Goal: Transaction & Acquisition: Purchase product/service

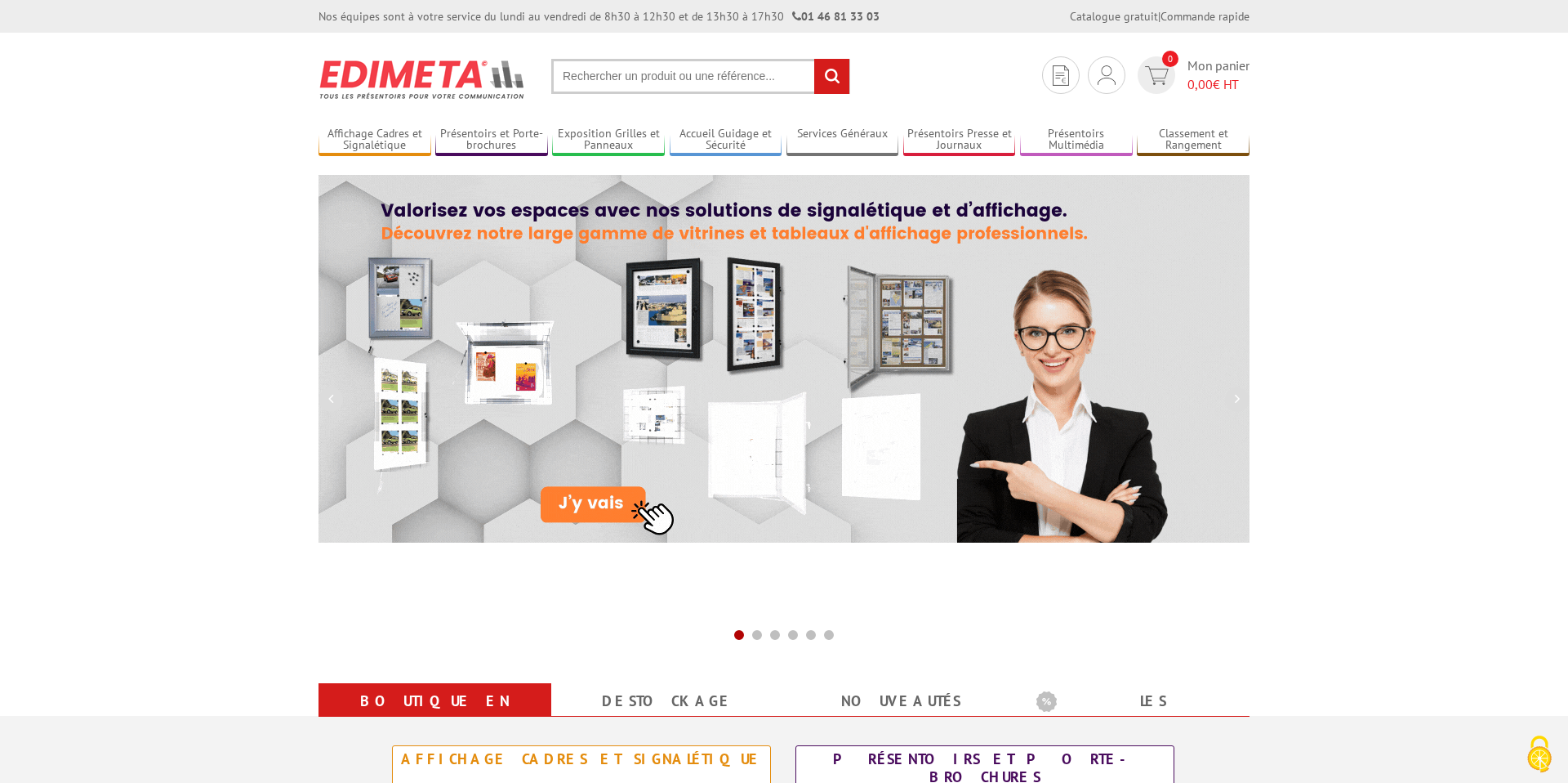
click at [677, 70] on input "text" at bounding box center [701, 76] width 299 height 35
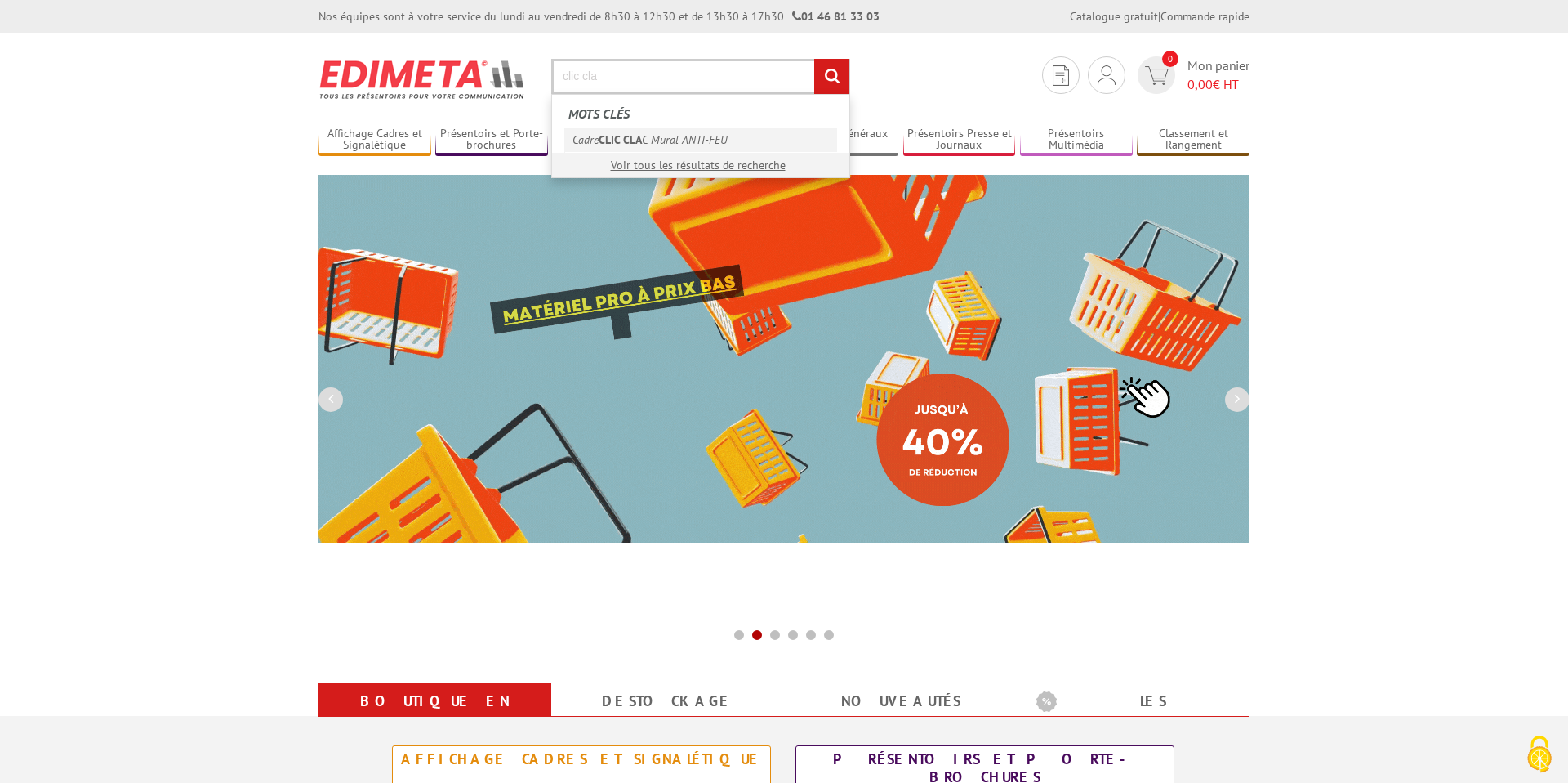
type input "clic cla"
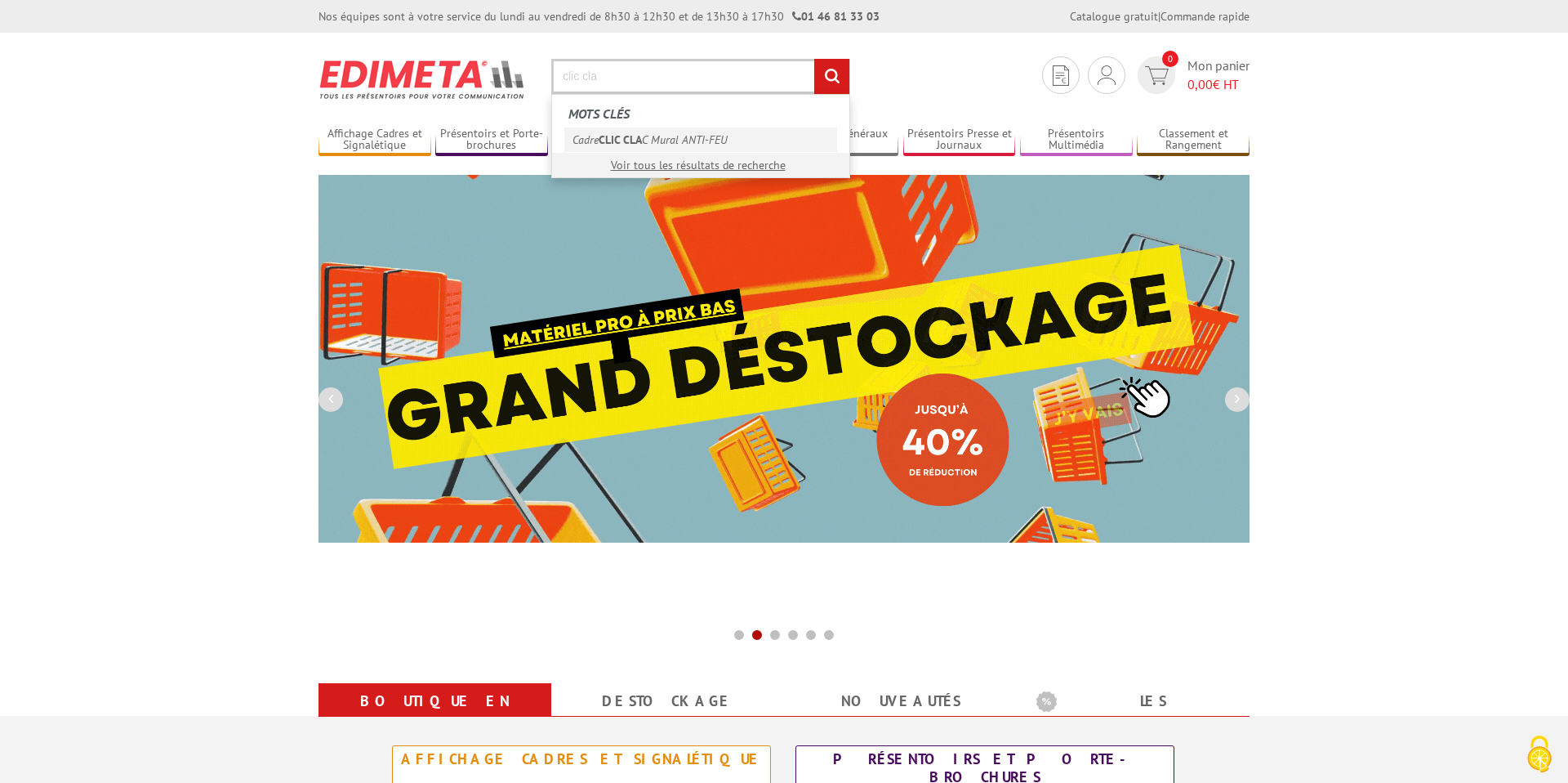
click at [686, 144] on link "Cadre CLIC CLA C Mural ANTI-FEU" at bounding box center [701, 140] width 273 height 25
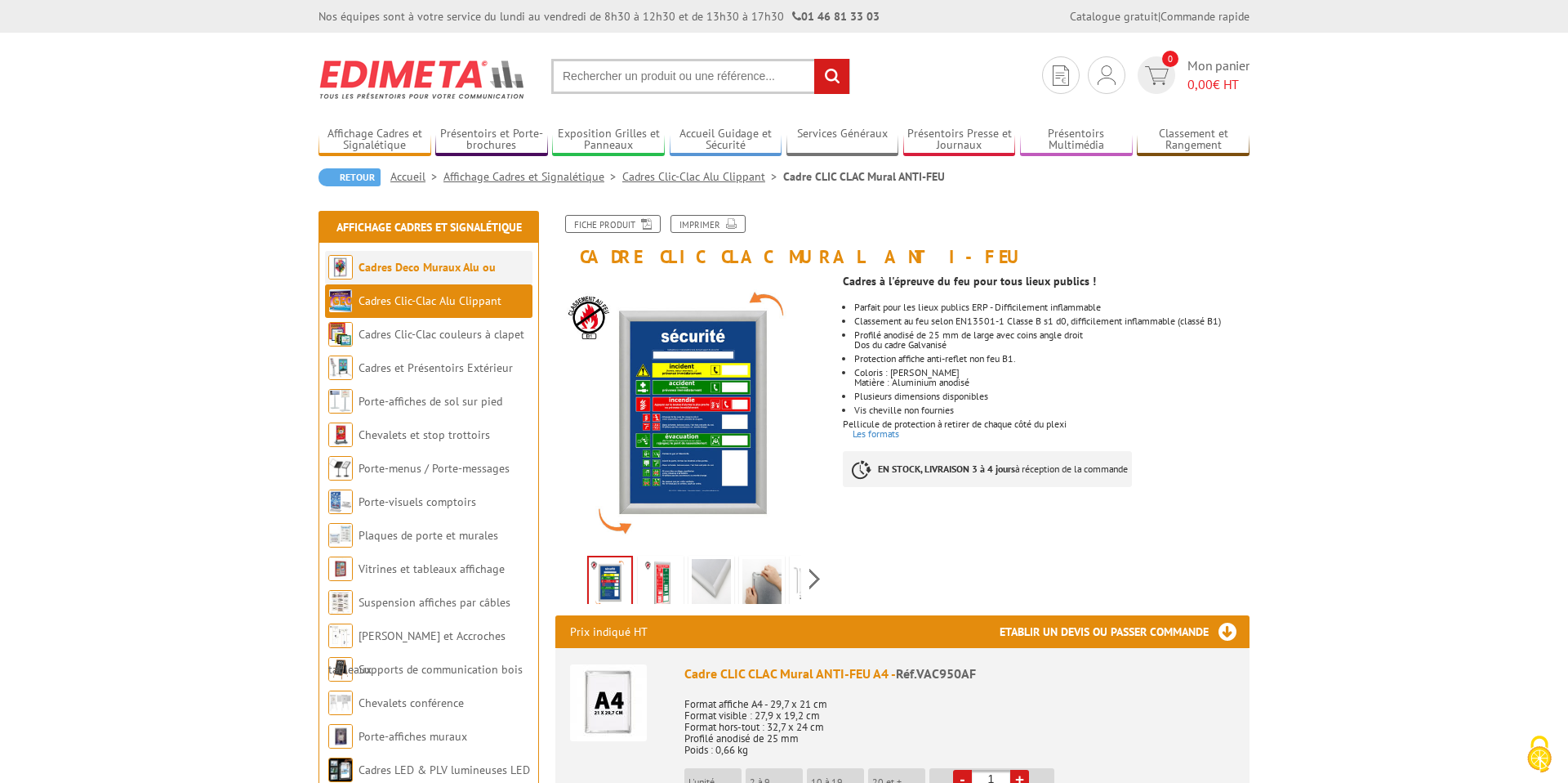
click at [457, 275] on li "Cadres Deco Muraux Alu ou [GEOGRAPHIC_DATA]" at bounding box center [429, 267] width 207 height 33
click at [451, 268] on link "Cadres Deco Muraux Alu ou [GEOGRAPHIC_DATA]" at bounding box center [412, 284] width 168 height 48
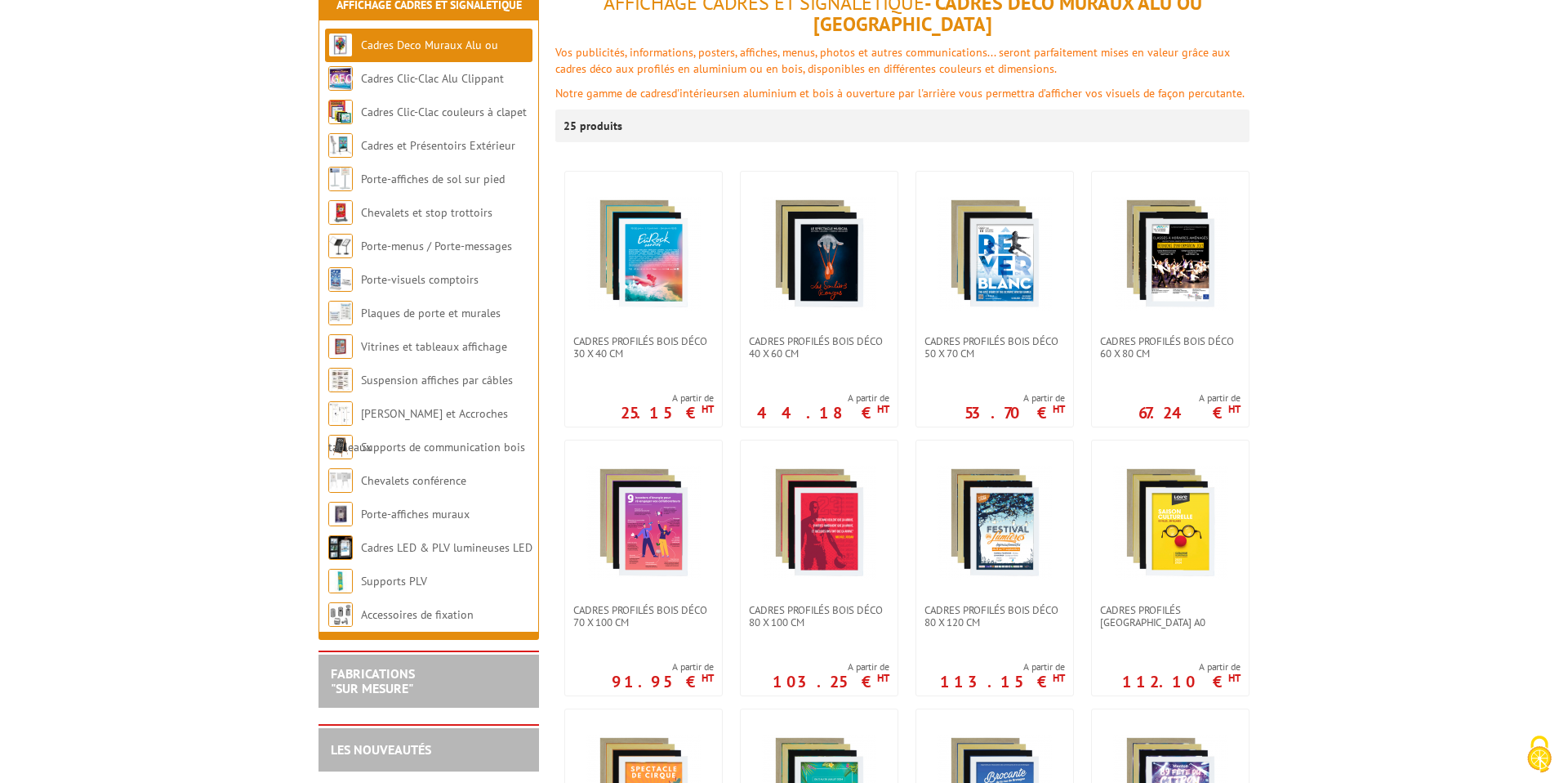
scroll to position [224, 0]
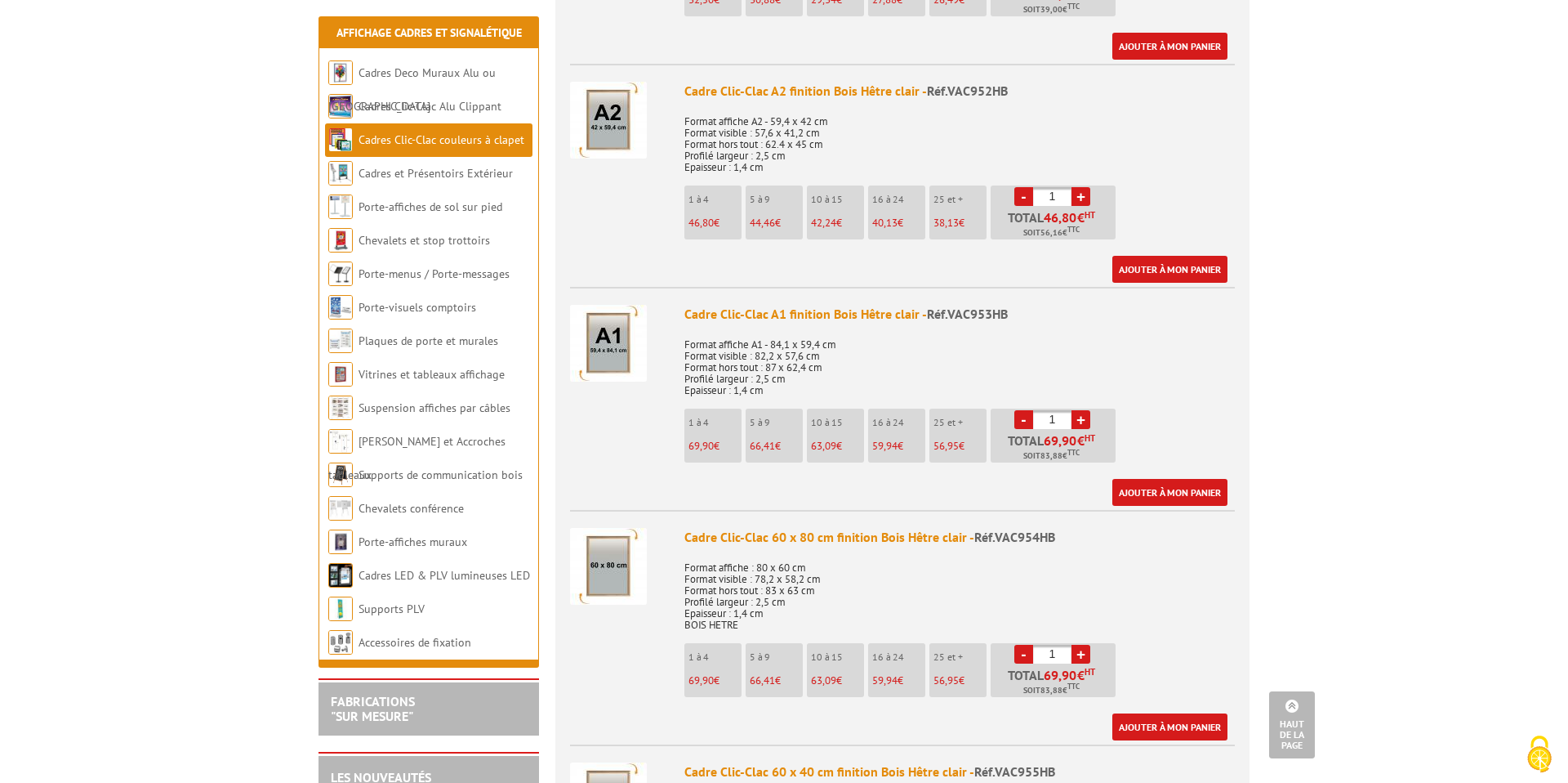
scroll to position [1251, 0]
click at [1082, 419] on link "+" at bounding box center [1081, 420] width 19 height 19
click at [1023, 421] on link "-" at bounding box center [1024, 420] width 19 height 19
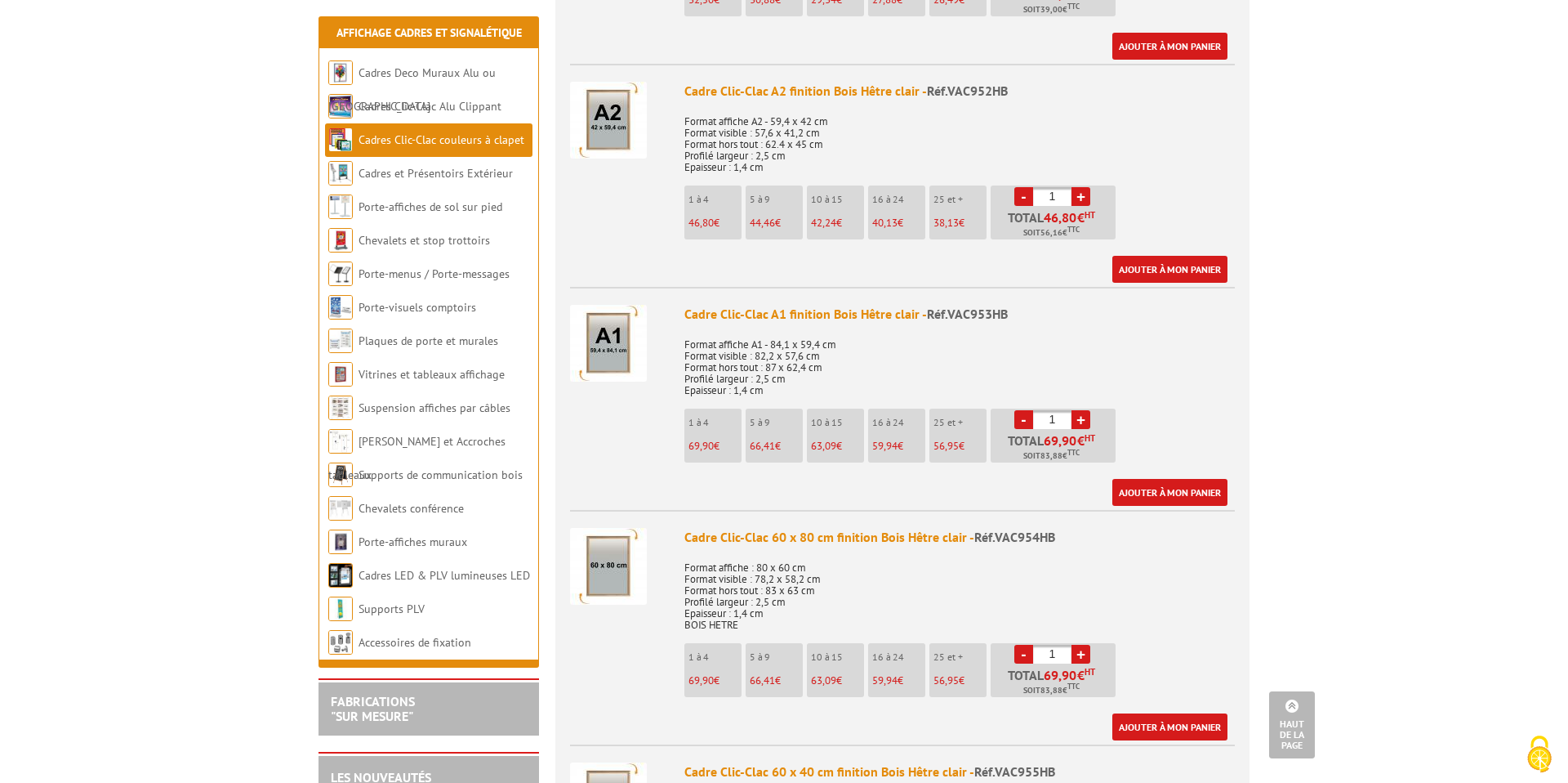
click at [1082, 422] on link "+" at bounding box center [1081, 420] width 19 height 19
click at [1025, 418] on link "-" at bounding box center [1024, 420] width 19 height 19
type input "2"
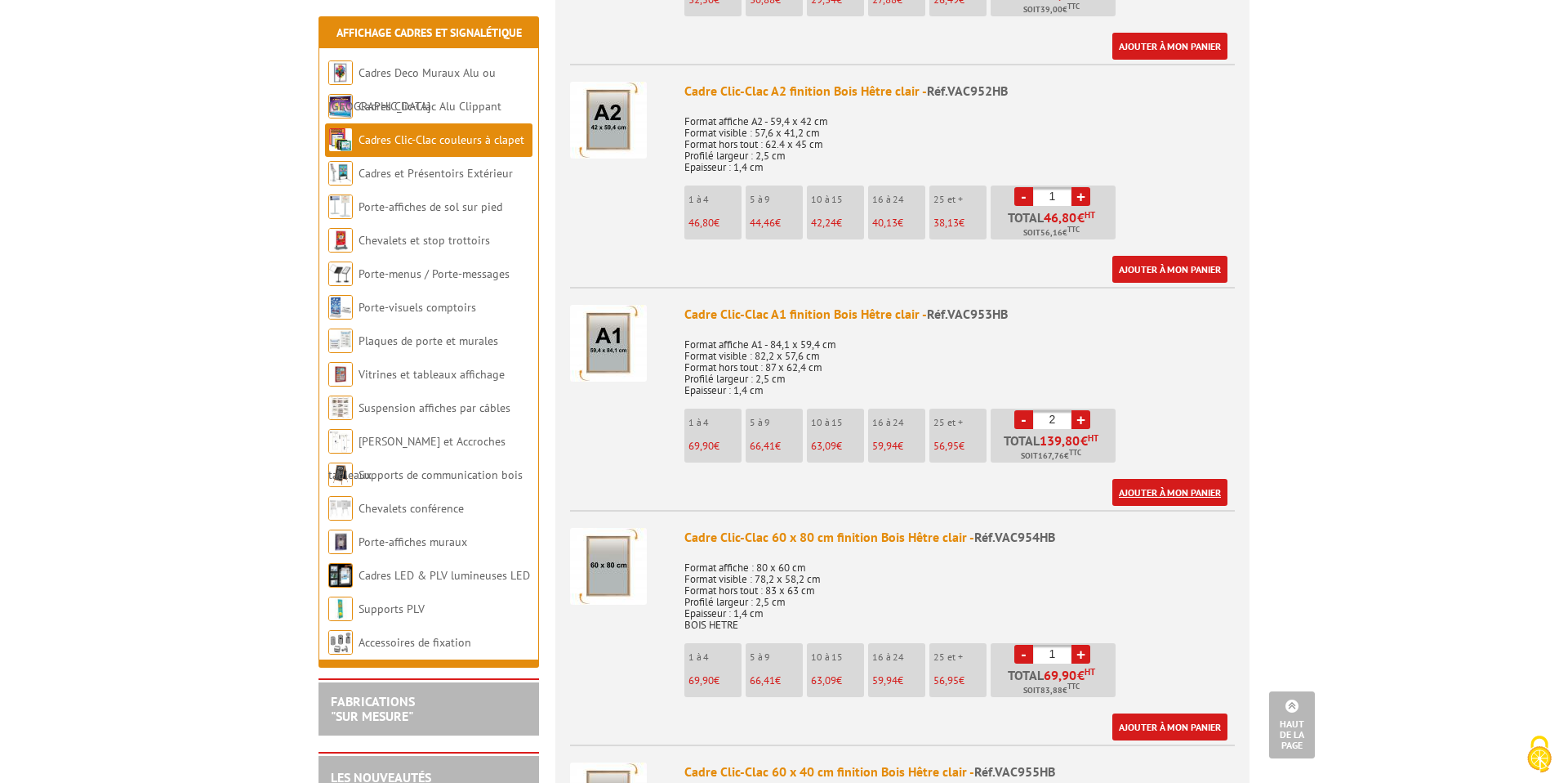
click at [1202, 500] on link "Ajouter à mon panier" at bounding box center [1170, 492] width 115 height 27
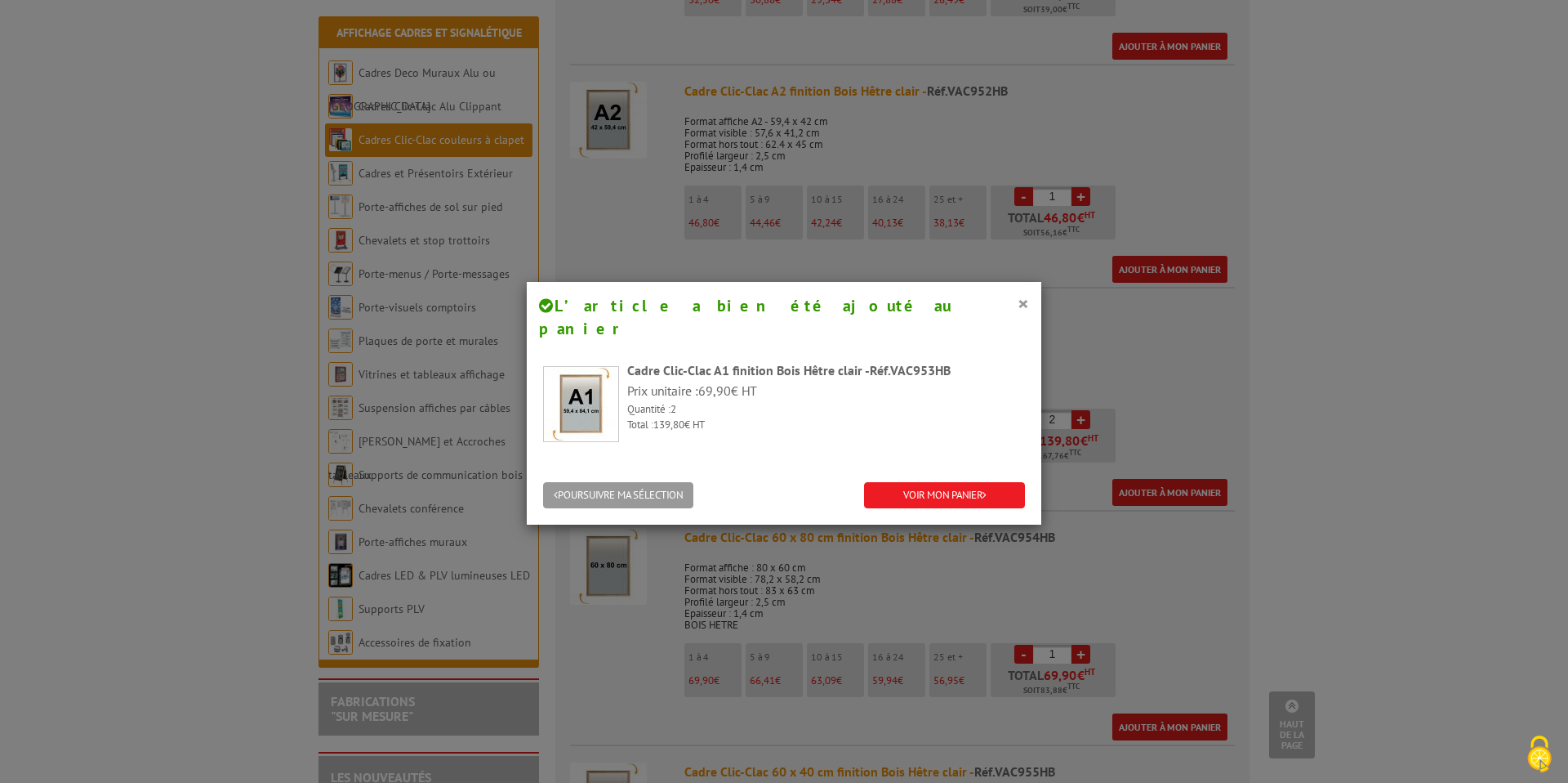
click at [1547, 241] on div "× L’article a bien été ajouté au panier Cadre Clic-Clac A1 finition Bois Hêtre …" at bounding box center [784, 392] width 1568 height 783
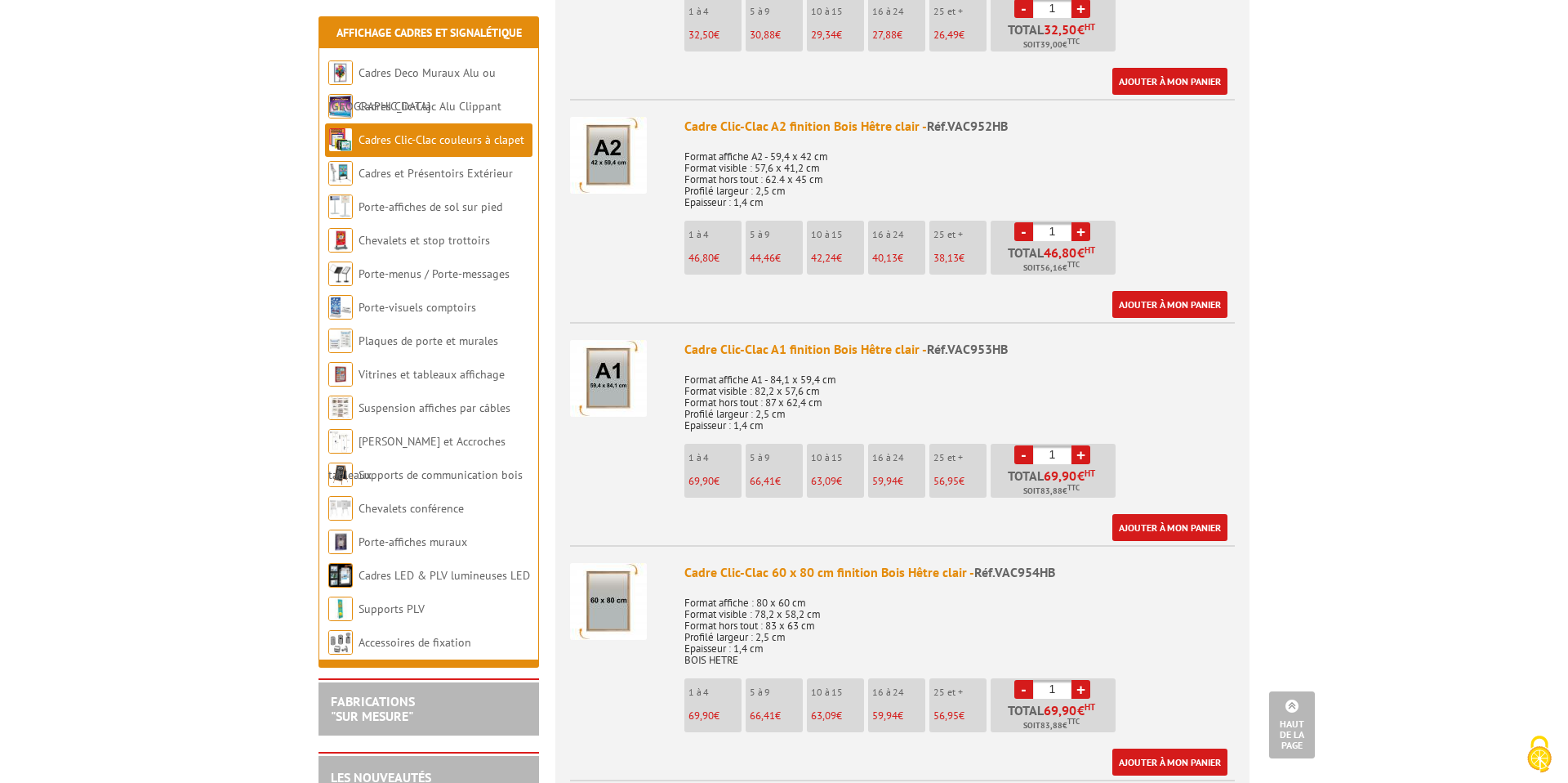
scroll to position [1225, 0]
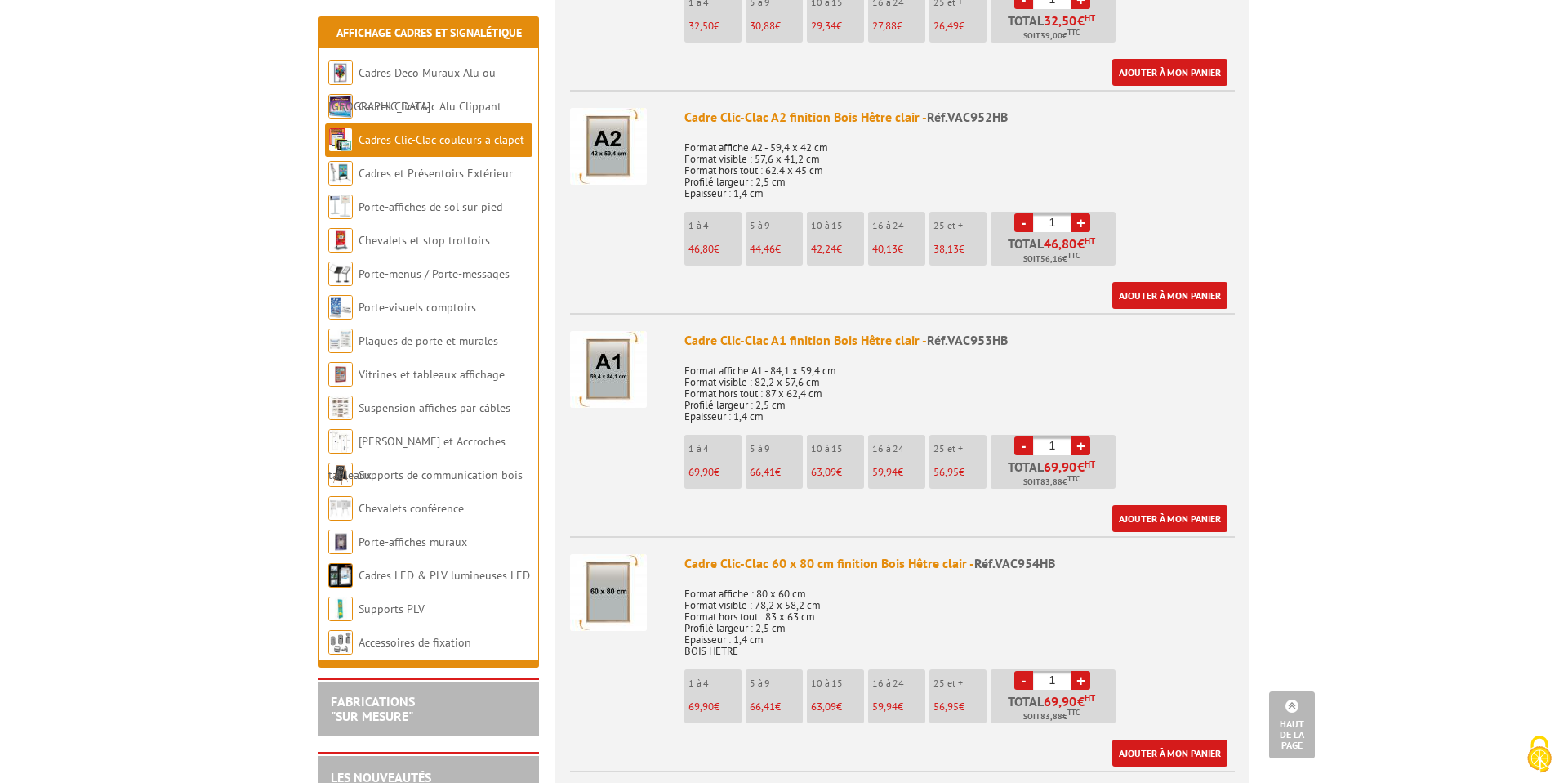
click at [949, 339] on span "Réf.VAC953HB" at bounding box center [968, 339] width 80 height 16
click at [768, 404] on p "Format affiche A1 - 84,1 x 59,4 cm Format visible : 82,2 x 57,6 cm Format hors …" at bounding box center [959, 388] width 551 height 69
click at [774, 415] on p "Format affiche A1 - 84,1 x 59,4 cm Format visible : 82,2 x 57,6 cm Format hors …" at bounding box center [959, 388] width 551 height 69
click at [758, 416] on p "Format affiche A1 - 84,1 x 59,4 cm Format visible : 82,2 x 57,6 cm Format hors …" at bounding box center [959, 388] width 551 height 69
drag, startPoint x: 825, startPoint y: 380, endPoint x: 757, endPoint y: 381, distance: 68.0
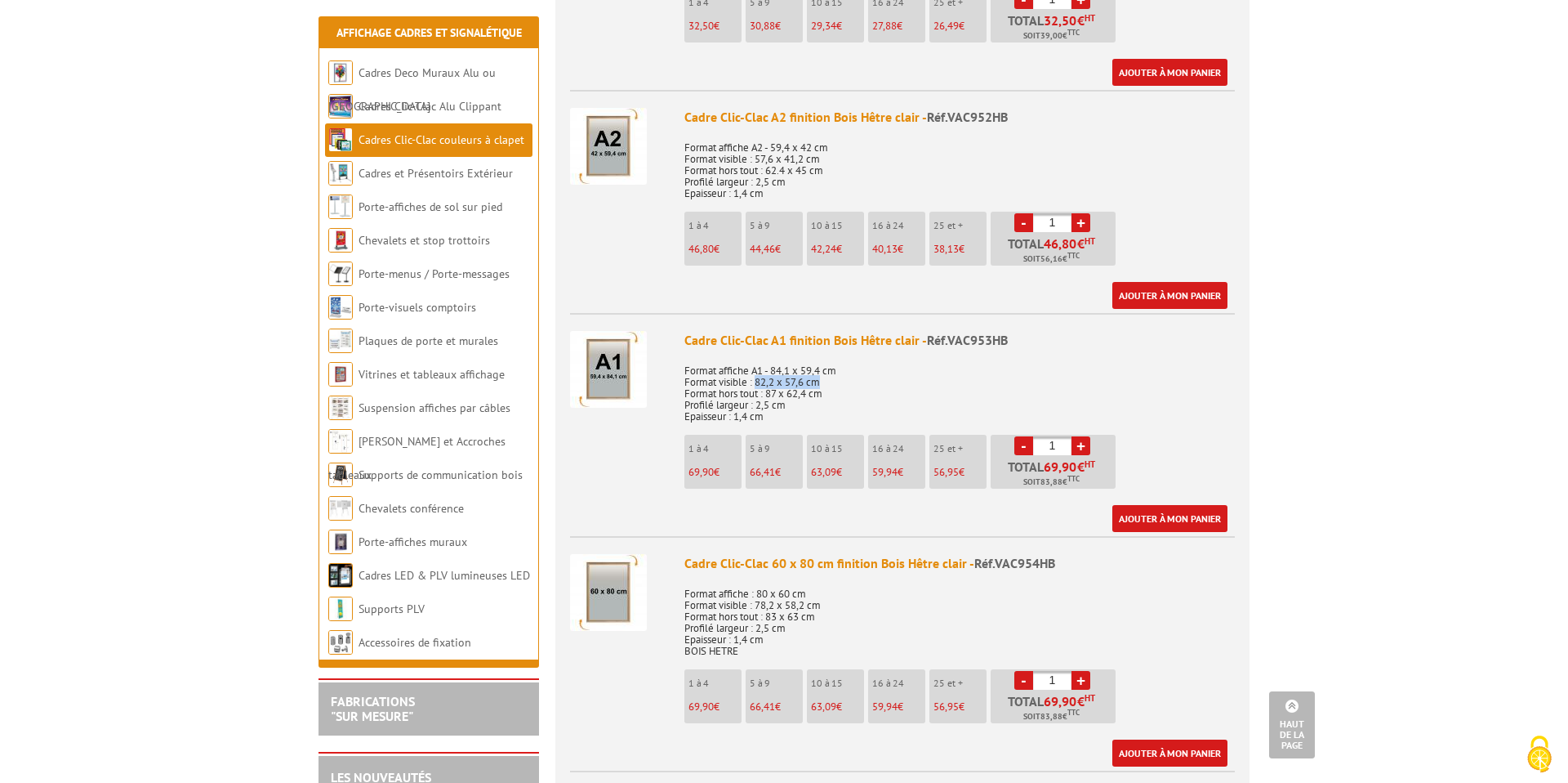
click at [757, 381] on p "Format affiche A1 - 84,1 x 59,4 cm Format visible : 82,2 x 57,6 cm Format hors …" at bounding box center [959, 388] width 551 height 69
click at [859, 385] on p "Format affiche A1 - 84,1 x 59,4 cm Format visible : 82,2 x 57,6 cm Format hors …" at bounding box center [959, 388] width 551 height 69
drag, startPoint x: 684, startPoint y: 343, endPoint x: 788, endPoint y: 335, distance: 104.3
click at [788, 335] on div "Cadre Clic-Clac A1 finition Bois Hêtre clair - Réf.VAC953HB" at bounding box center [959, 340] width 551 height 19
copy div "Cadre Clic-Clac A1"
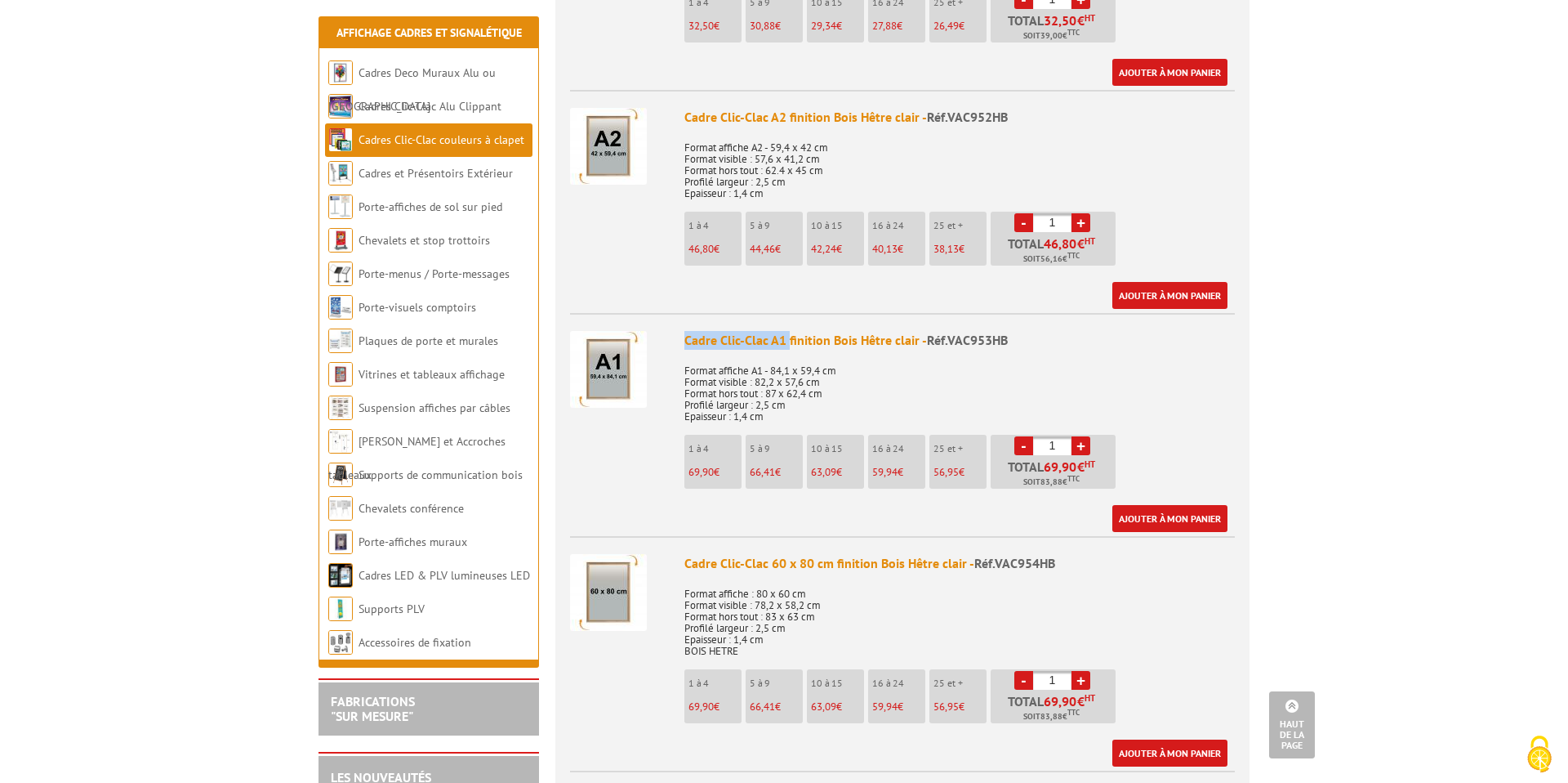
click at [1080, 438] on link "+" at bounding box center [1081, 445] width 19 height 19
type input "3"
click at [1177, 523] on link "Ajouter à mon panier" at bounding box center [1170, 517] width 115 height 27
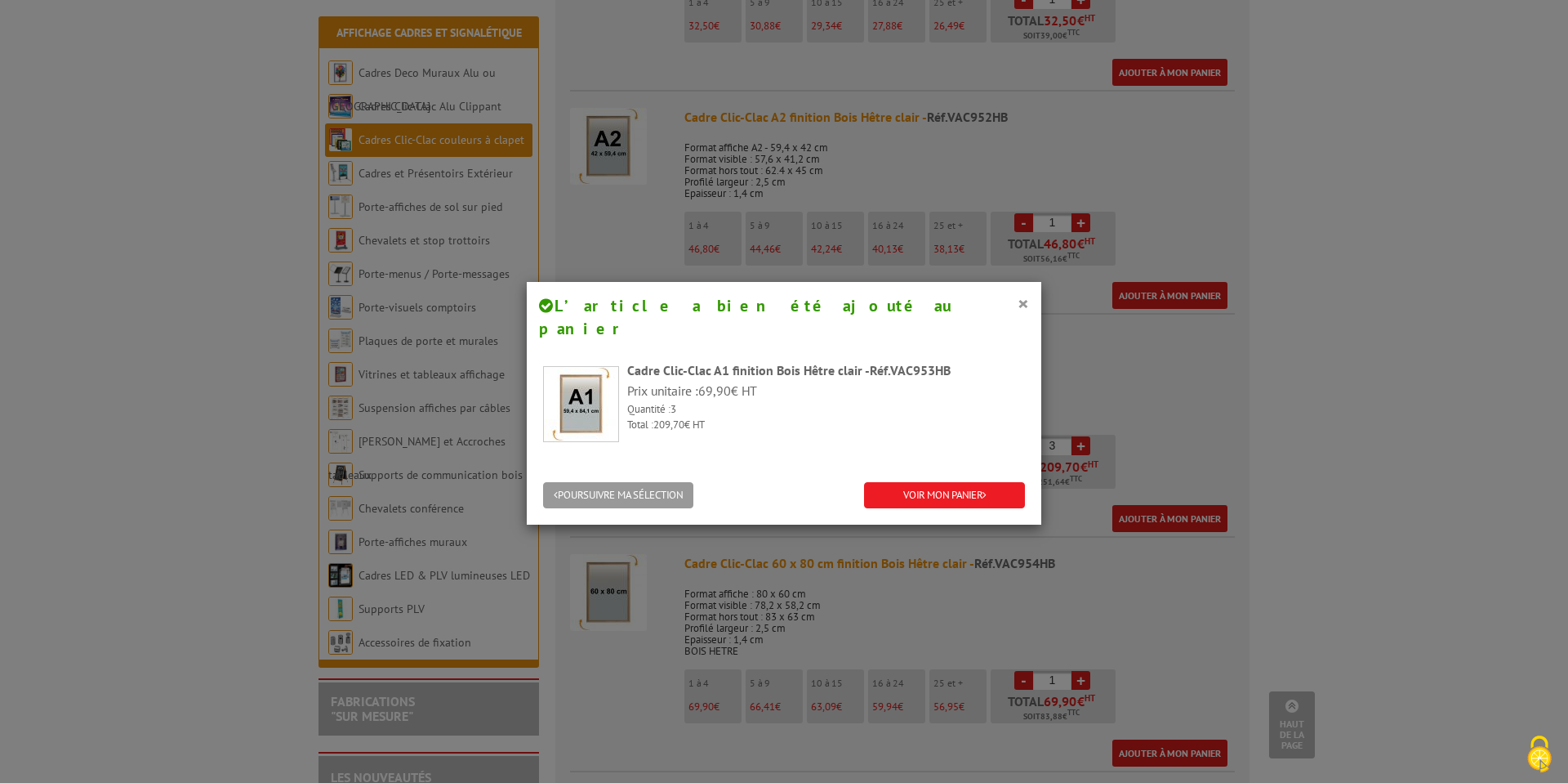
click at [986, 467] on div "POURSUIVRE MA SÉLECTION VOIR MON PANIER" at bounding box center [784, 496] width 515 height 59
click at [983, 482] on link "VOIR MON PANIER" at bounding box center [945, 495] width 161 height 27
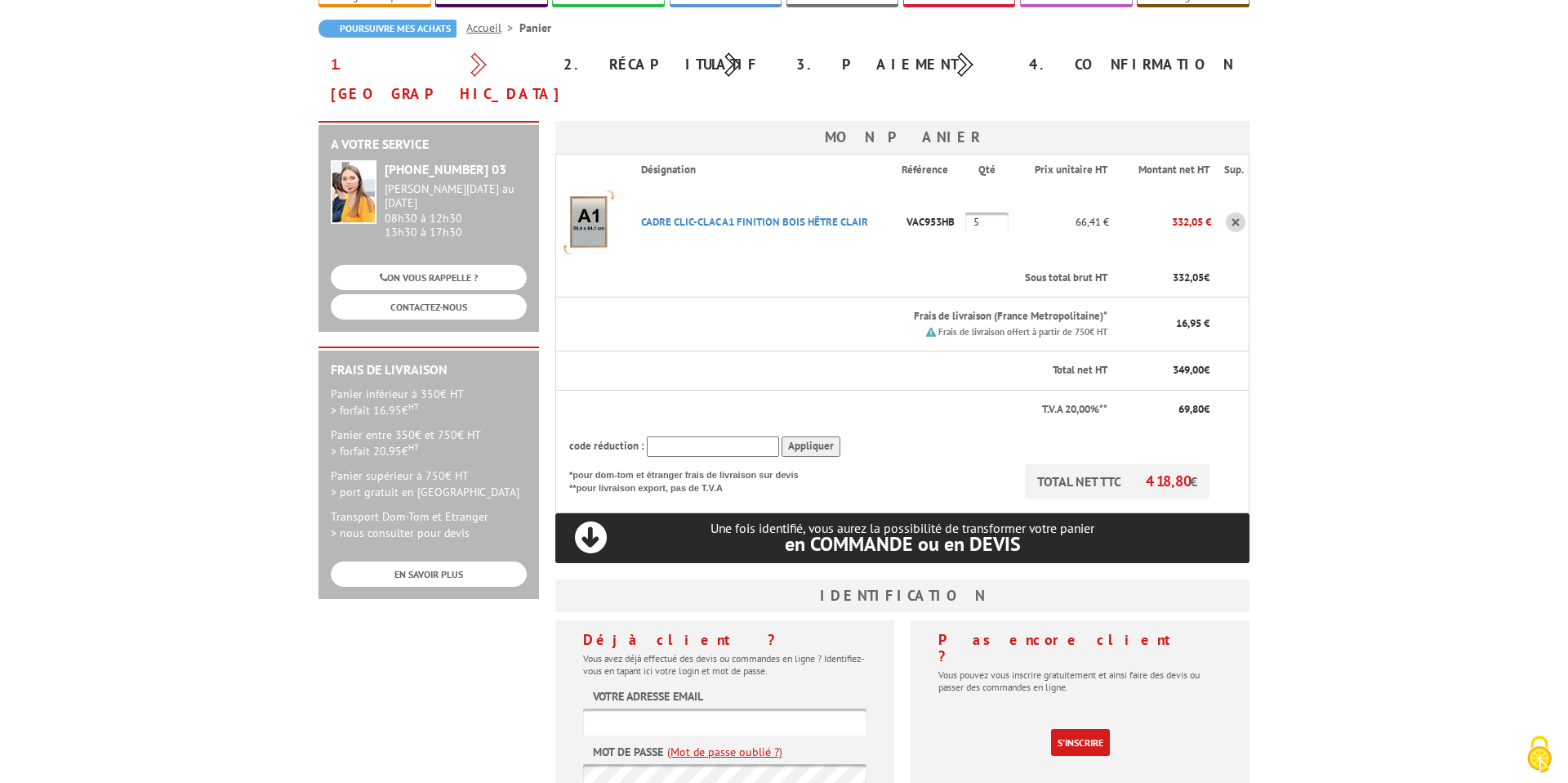
scroll to position [164, 0]
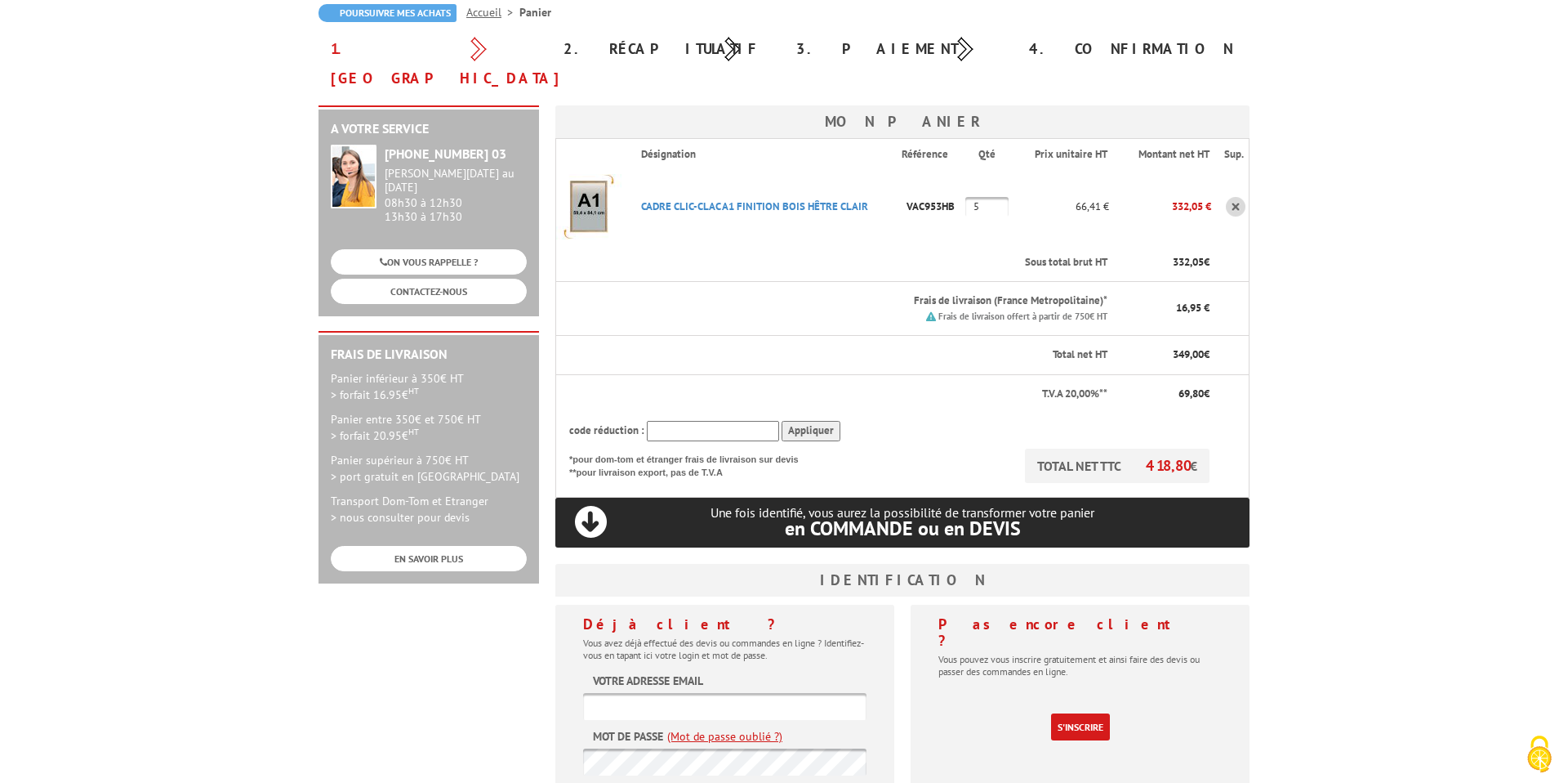
click at [687, 421] on input "text" at bounding box center [712, 431] width 133 height 21
type input "B"
click at [791, 421] on input "Appliquer" at bounding box center [811, 431] width 59 height 21
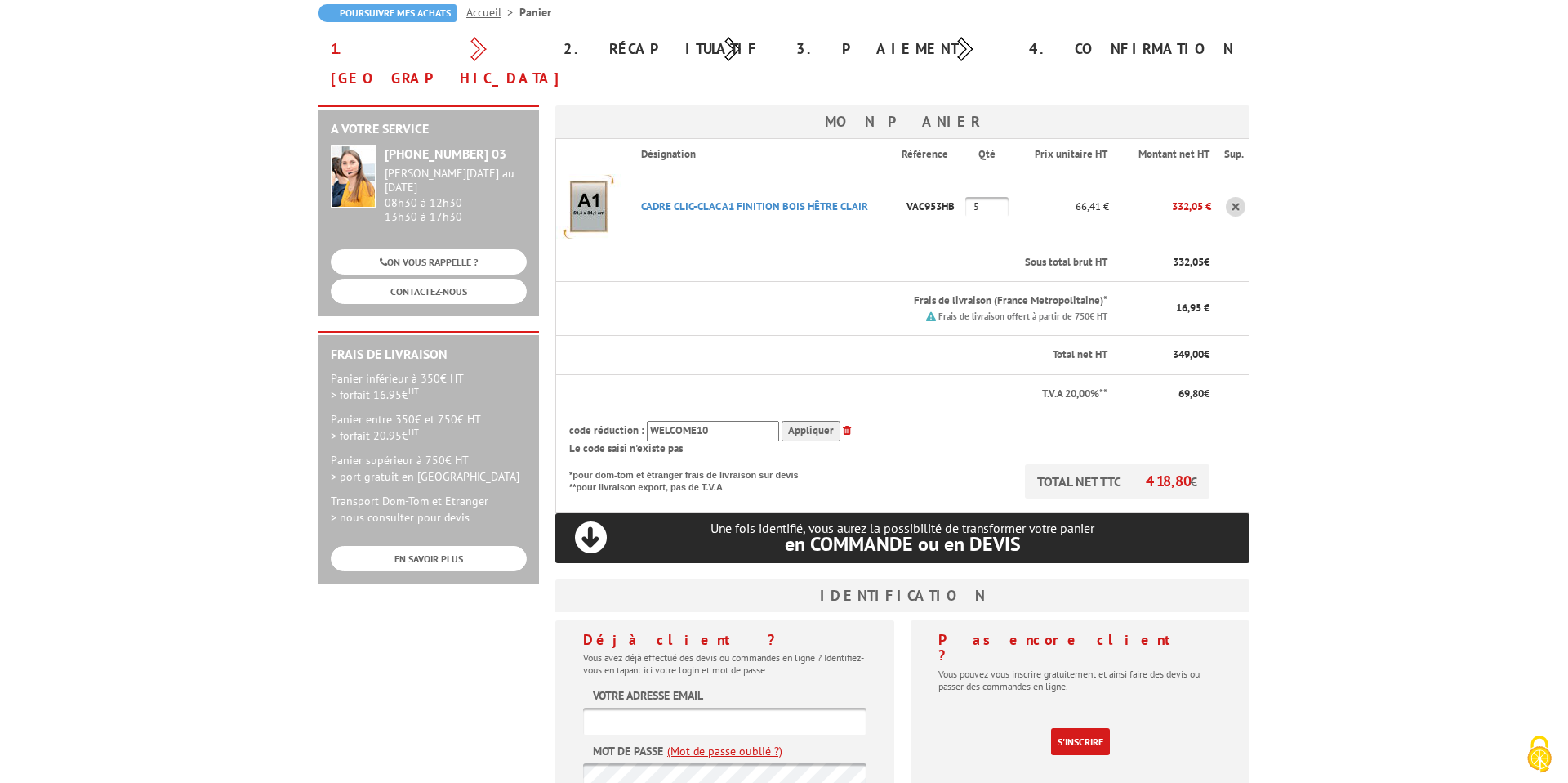
click at [701, 421] on input "WELCOME10" at bounding box center [712, 431] width 133 height 21
click at [800, 421] on input "Appliquer" at bounding box center [811, 431] width 59 height 21
click at [707, 421] on input "BONJOUR10" at bounding box center [712, 431] width 133 height 21
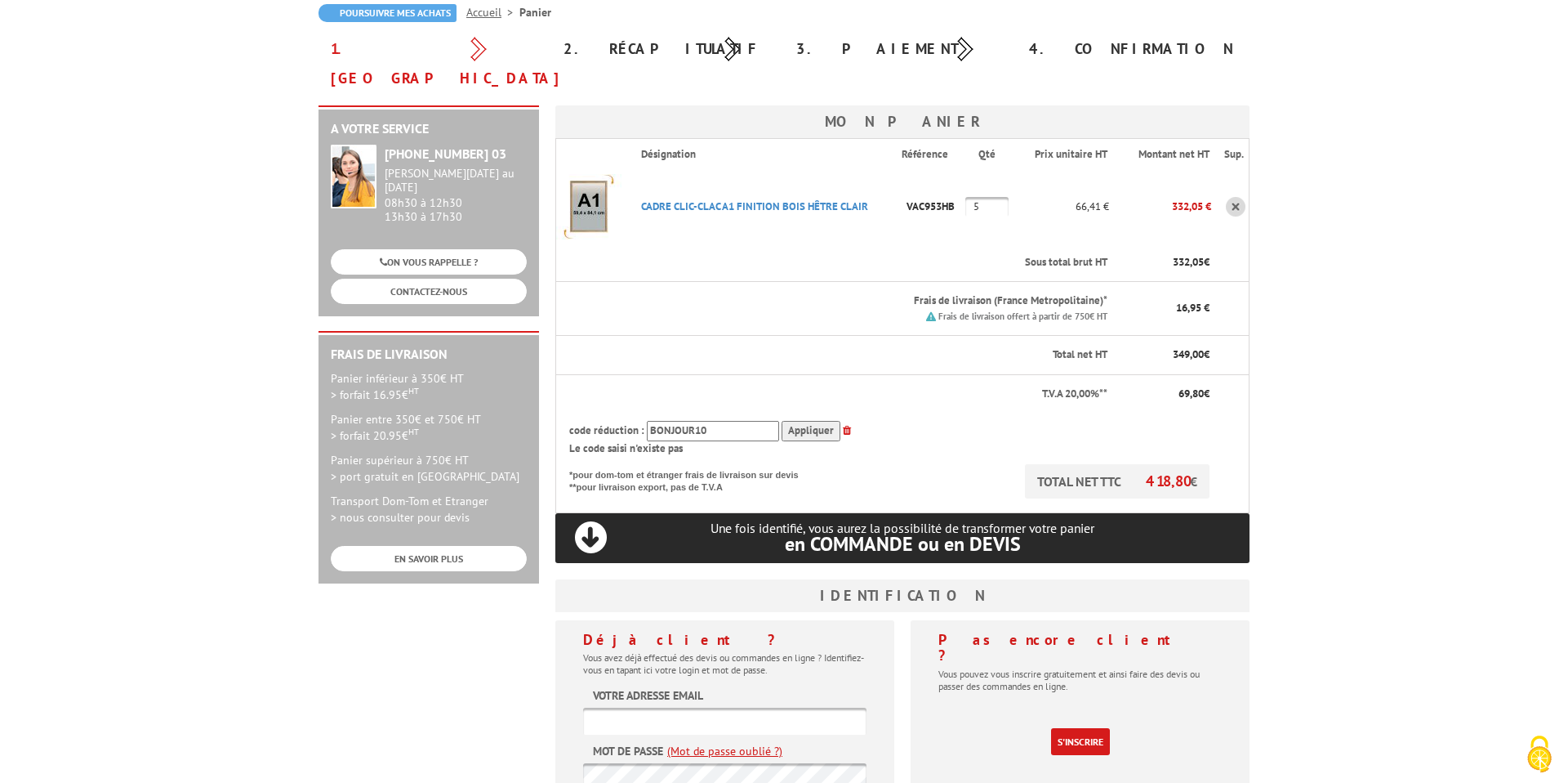
click at [707, 421] on input "BONJOUR10" at bounding box center [712, 431] width 133 height 21
type input "C"
type input "WELCOME"
click at [803, 421] on input "Appliquer" at bounding box center [811, 431] width 59 height 21
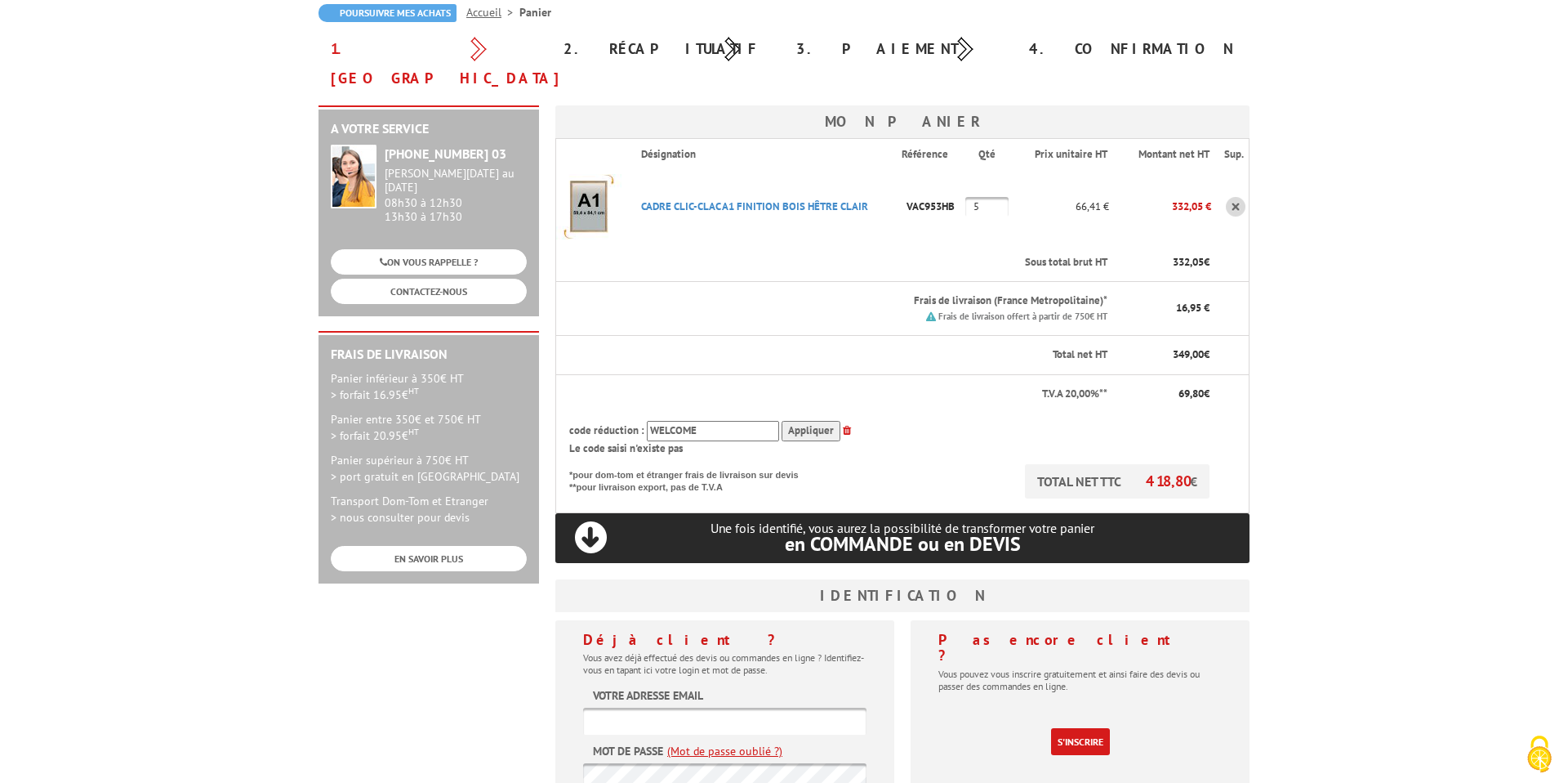
click at [1343, 358] on body "Nos équipes sont à votre service du [DATE] au [DATE] de 8h30 à 12h30 et de 13h3…" at bounding box center [784, 545] width 1568 height 1419
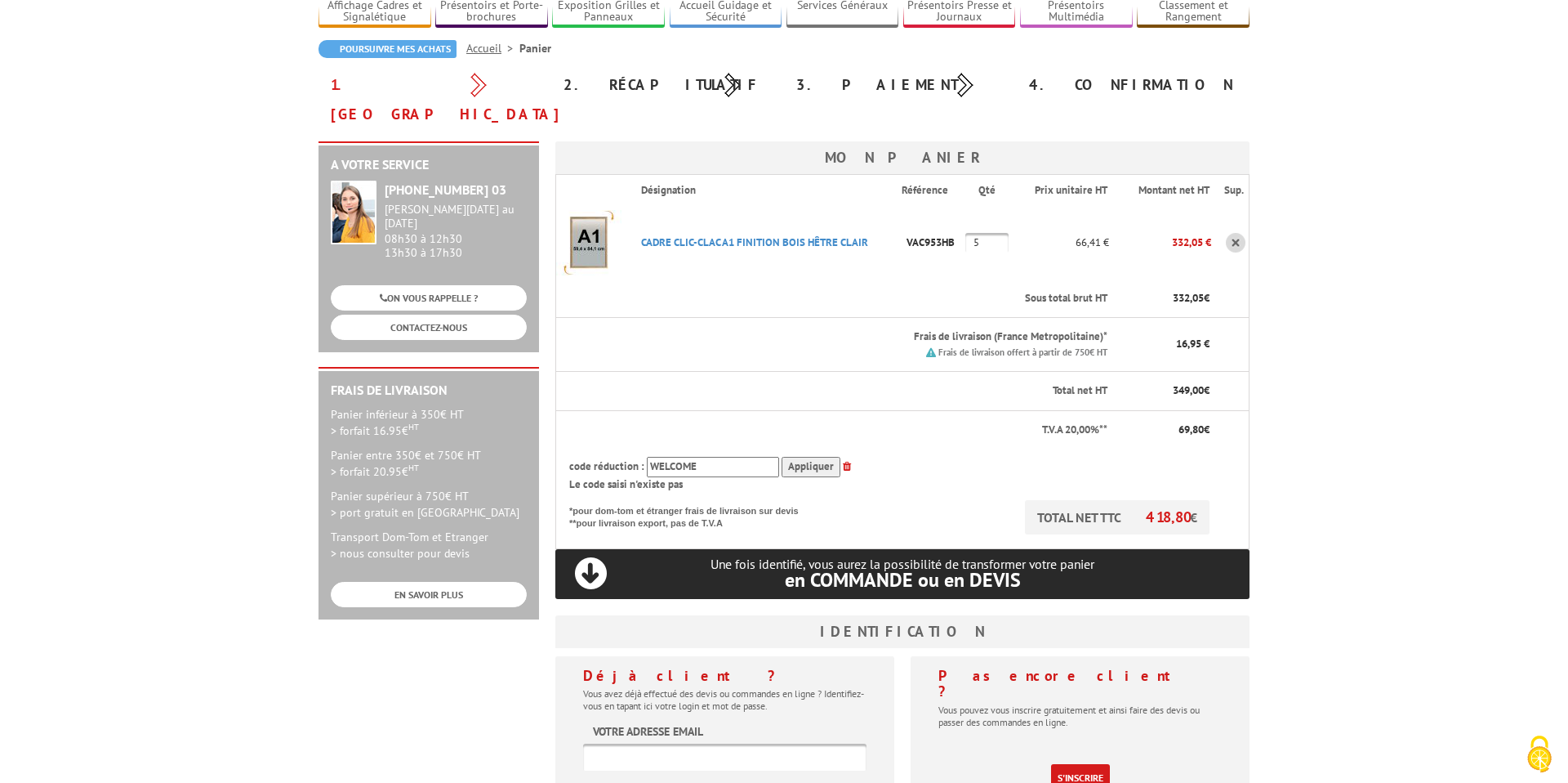
scroll to position [118, 0]
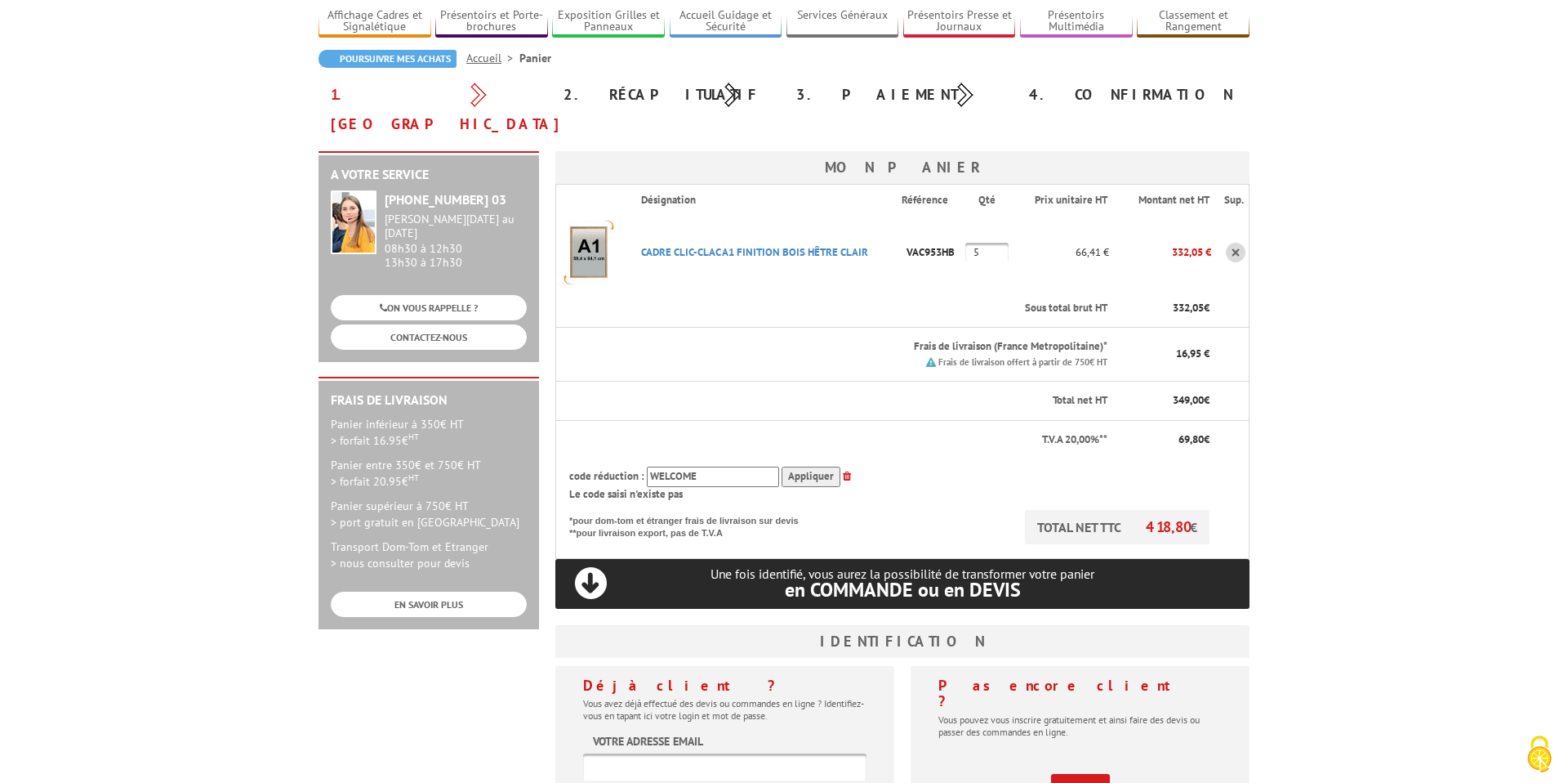
click at [990, 242] on input "5" at bounding box center [987, 252] width 44 height 20
type input "3"
click at [1372, 344] on body "Nos équipes sont à votre service du [DATE] au [DATE] de 8h30 à 12h30 et de 13h3…" at bounding box center [784, 591] width 1568 height 1419
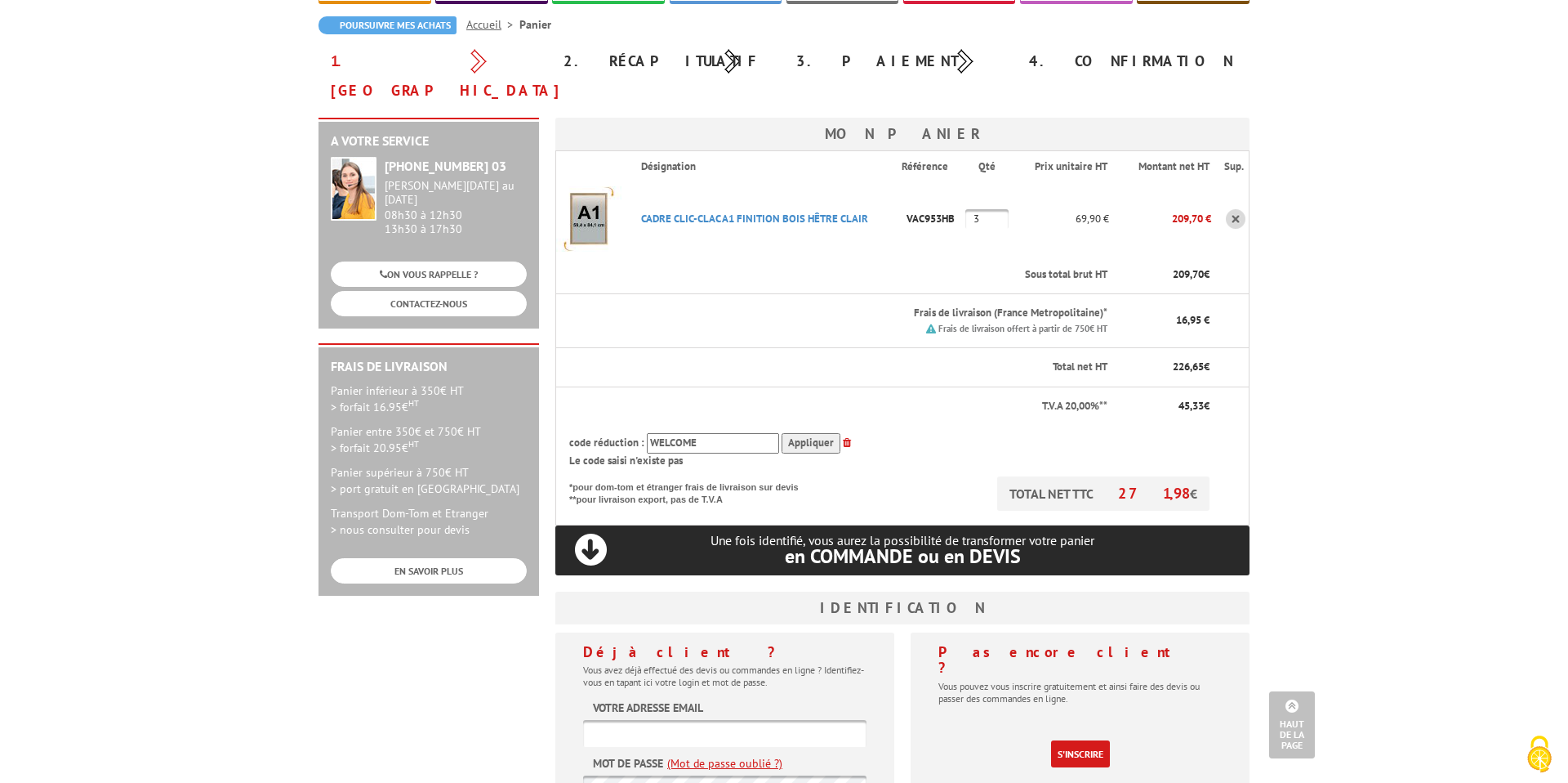
scroll to position [0, 0]
